Goal: Transaction & Acquisition: Obtain resource

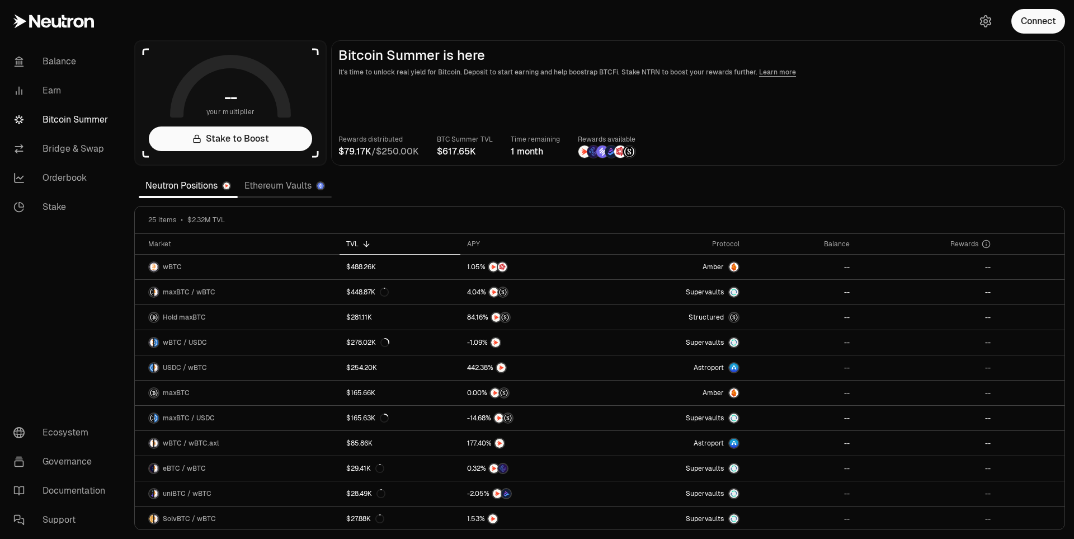
drag, startPoint x: 988, startPoint y: 85, endPoint x: 1001, endPoint y: 72, distance: 18.6
click at [988, 84] on main "Bitcoin Summer is here It's time to unlock real yield for Bitcoin. Deposit to s…" at bounding box center [698, 102] width 734 height 125
click at [1032, 30] on button "Connect" at bounding box center [1039, 21] width 54 height 25
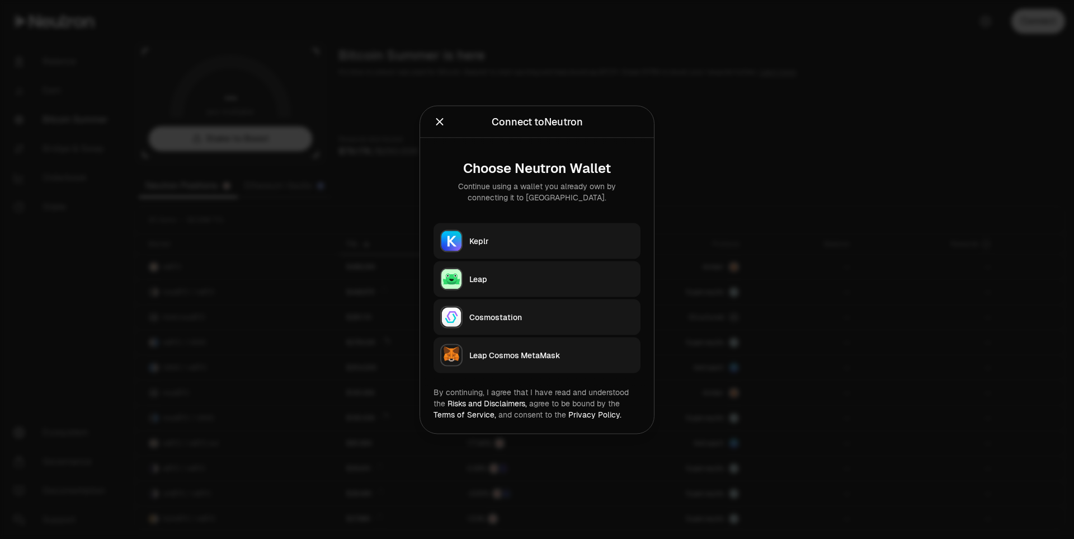
click at [515, 243] on div "Keplr" at bounding box center [552, 240] width 165 height 11
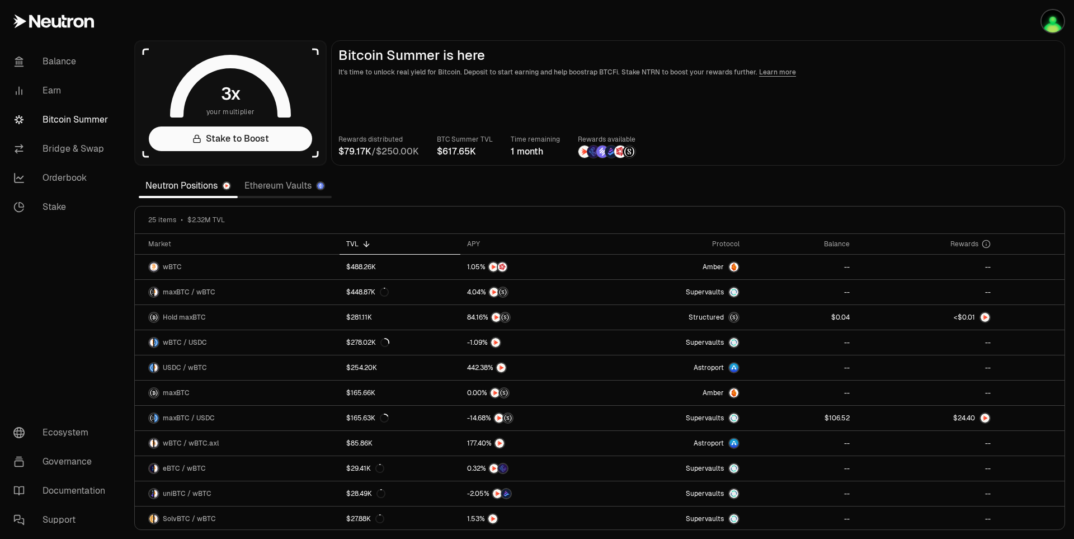
click at [957, 166] on section "your multiplier Stake to Boost Bitcoin Summer is here It's time to unlock real …" at bounding box center [599, 269] width 949 height 539
click at [906, 134] on div "Rewards distributed / BTC Summer TVL Time remaining 1 month Rewards available" at bounding box center [699, 146] width 720 height 25
click at [952, 112] on main "Bitcoin Summer is here It's time to unlock real yield for Bitcoin. Deposit to s…" at bounding box center [698, 102] width 734 height 125
click at [959, 88] on main "Bitcoin Summer is here It's time to unlock real yield for Bitcoin. Deposit to s…" at bounding box center [698, 102] width 734 height 125
click at [881, 121] on main "Bitcoin Summer is here It's time to unlock real yield for Bitcoin. Deposit to s…" at bounding box center [698, 102] width 734 height 125
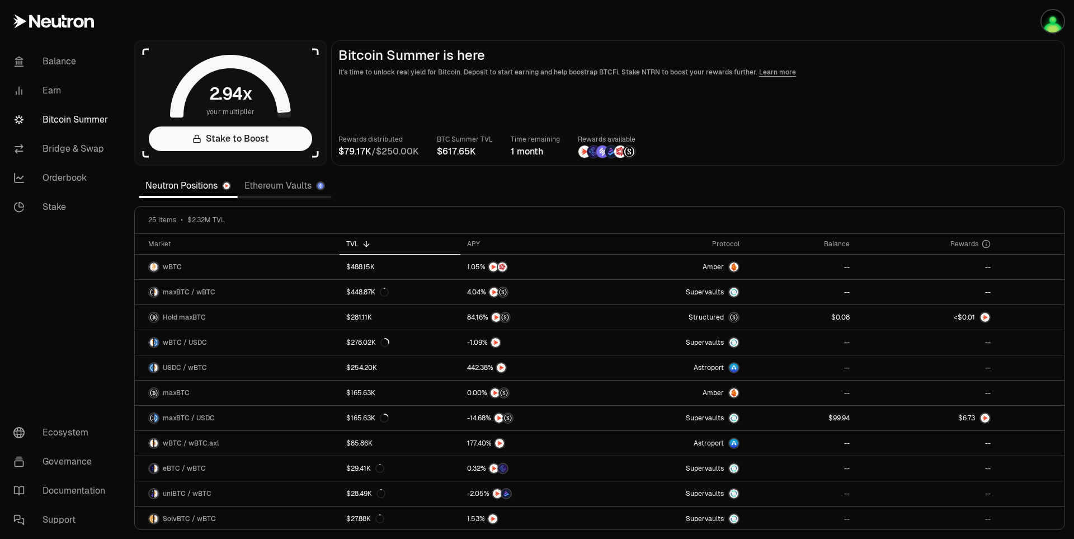
drag, startPoint x: 830, startPoint y: 124, endPoint x: 865, endPoint y: 105, distance: 39.6
click at [865, 105] on main "Bitcoin Summer is here It's time to unlock real yield for Bitcoin. Deposit to s…" at bounding box center [698, 102] width 734 height 125
click at [871, 98] on main "Bitcoin Summer is here It's time to unlock real yield for Bitcoin. Deposit to s…" at bounding box center [698, 102] width 734 height 125
click at [878, 115] on main "Bitcoin Summer is here It's time to unlock real yield for Bitcoin. Deposit to s…" at bounding box center [698, 102] width 734 height 125
click at [973, 162] on main "Bitcoin Summer is here It's time to unlock real yield for Bitcoin. Deposit to s…" at bounding box center [698, 102] width 734 height 125
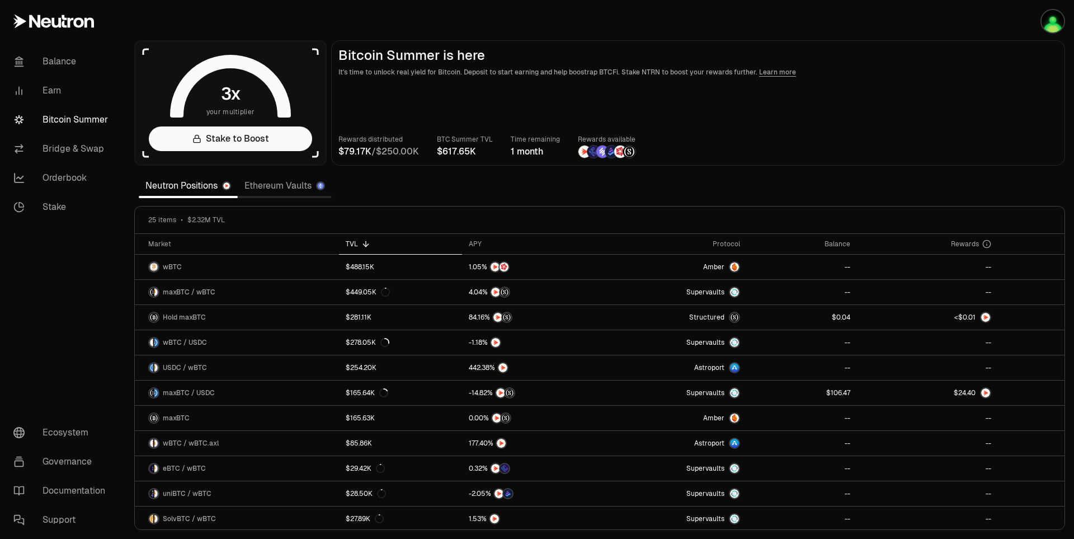
drag, startPoint x: 1017, startPoint y: 134, endPoint x: 1008, endPoint y: 131, distance: 9.0
click at [1018, 133] on main "Bitcoin Summer is here It's time to unlock real yield for Bitcoin. Deposit to s…" at bounding box center [698, 102] width 734 height 125
click at [886, 70] on p "It's time to unlock real yield for Bitcoin. Deposit to start earning and help b…" at bounding box center [699, 72] width 720 height 11
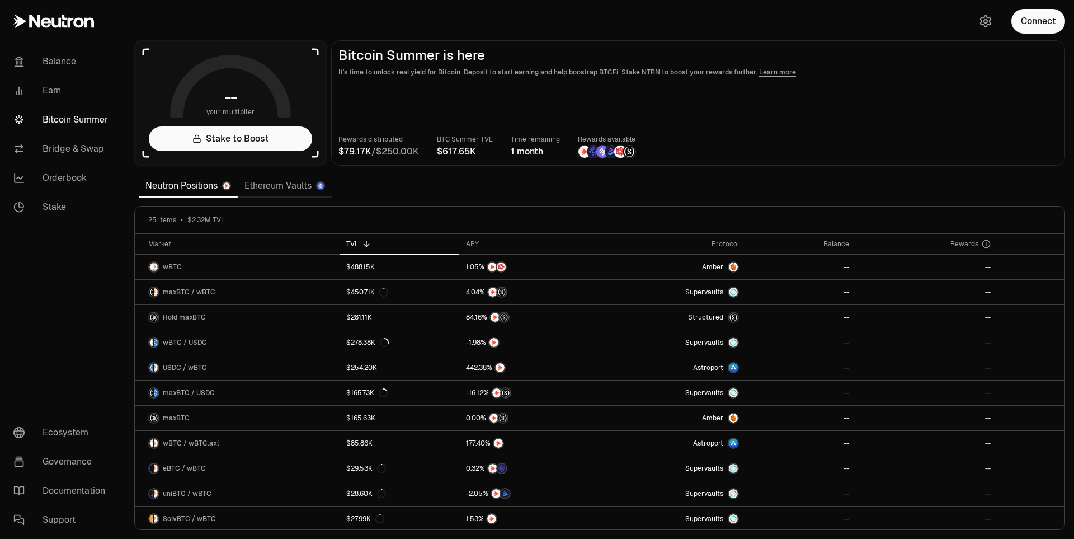
click at [927, 101] on main "Bitcoin Summer is here It's time to unlock real yield for Bitcoin. Deposit to s…" at bounding box center [698, 102] width 734 height 125
